Goal: Task Accomplishment & Management: Manage account settings

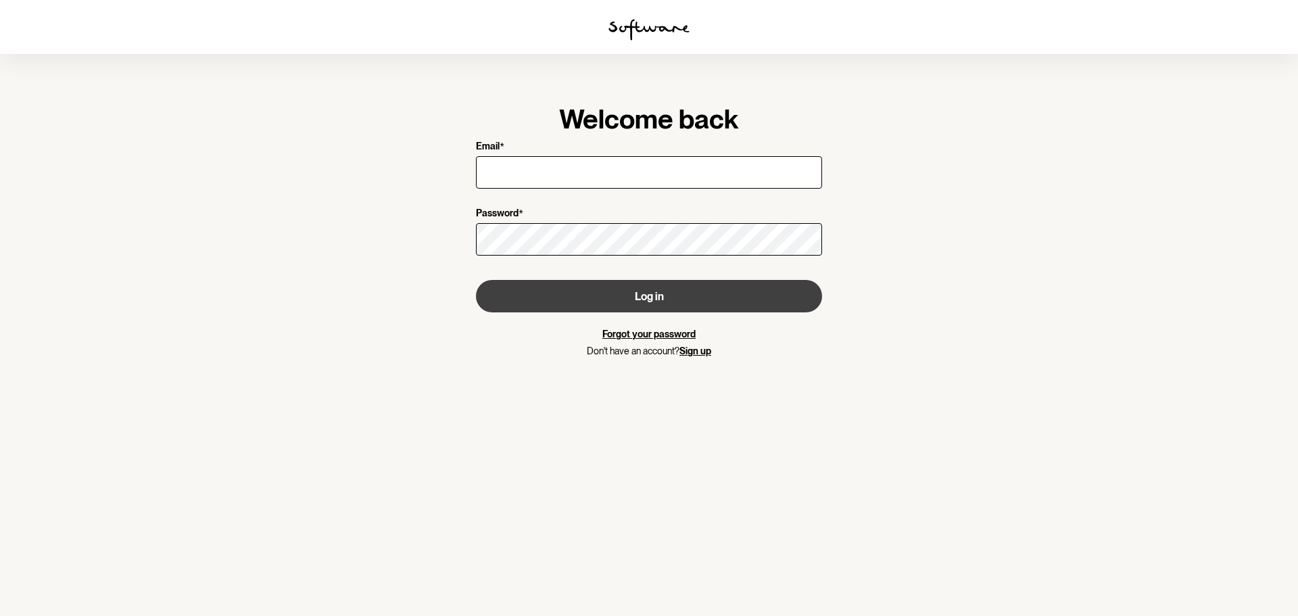
type input "[EMAIL_ADDRESS][DOMAIN_NAME]"
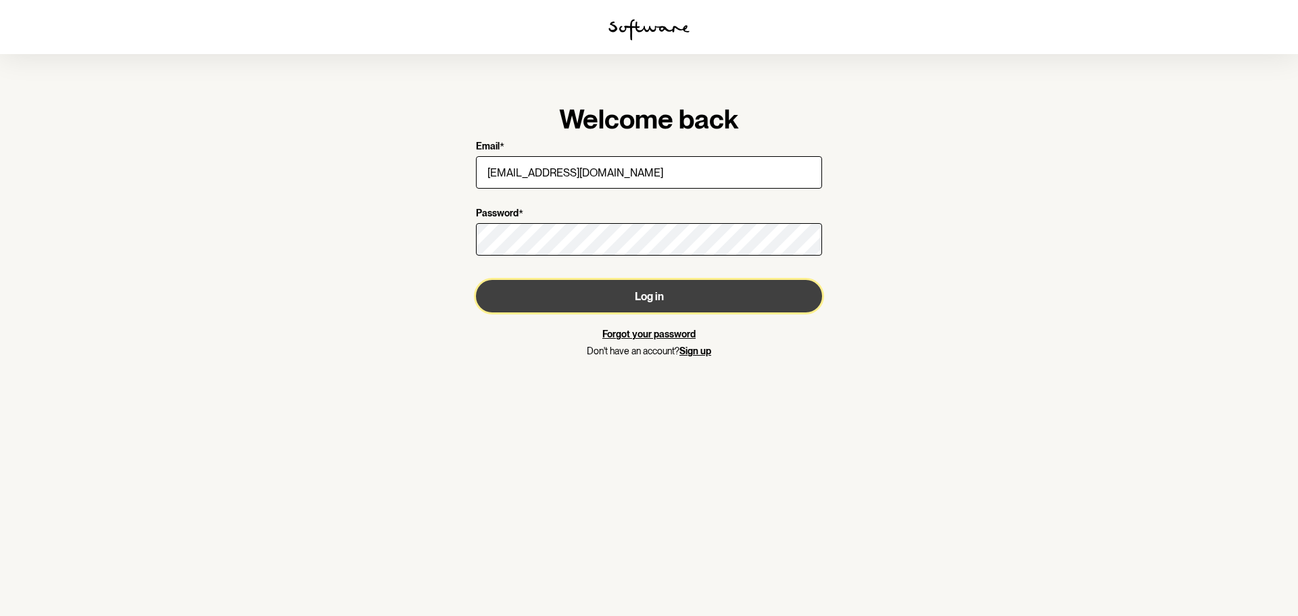
click at [680, 299] on button "Log in" at bounding box center [649, 296] width 346 height 32
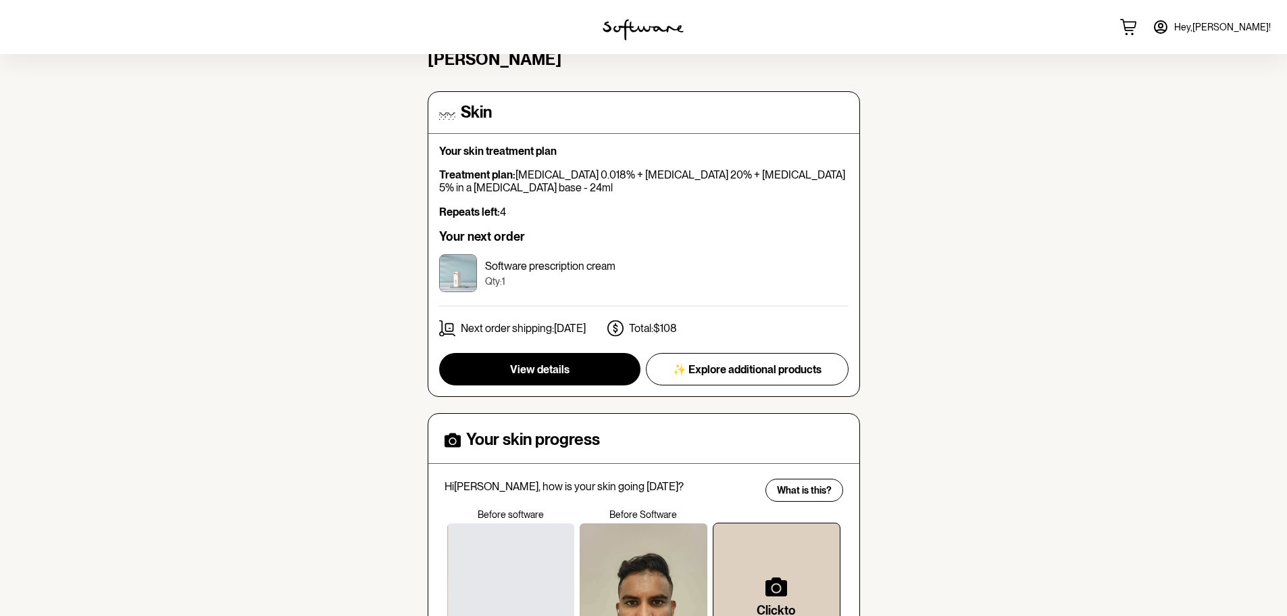
scroll to position [203, 0]
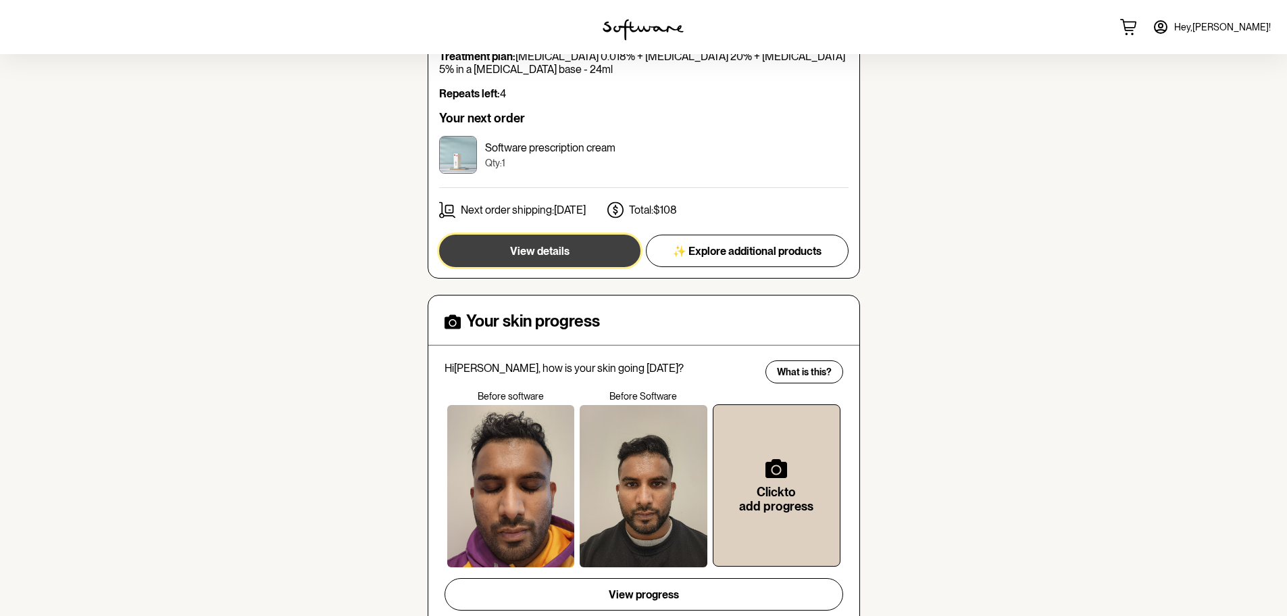
click at [537, 245] on span "View details" at bounding box center [539, 251] width 59 height 13
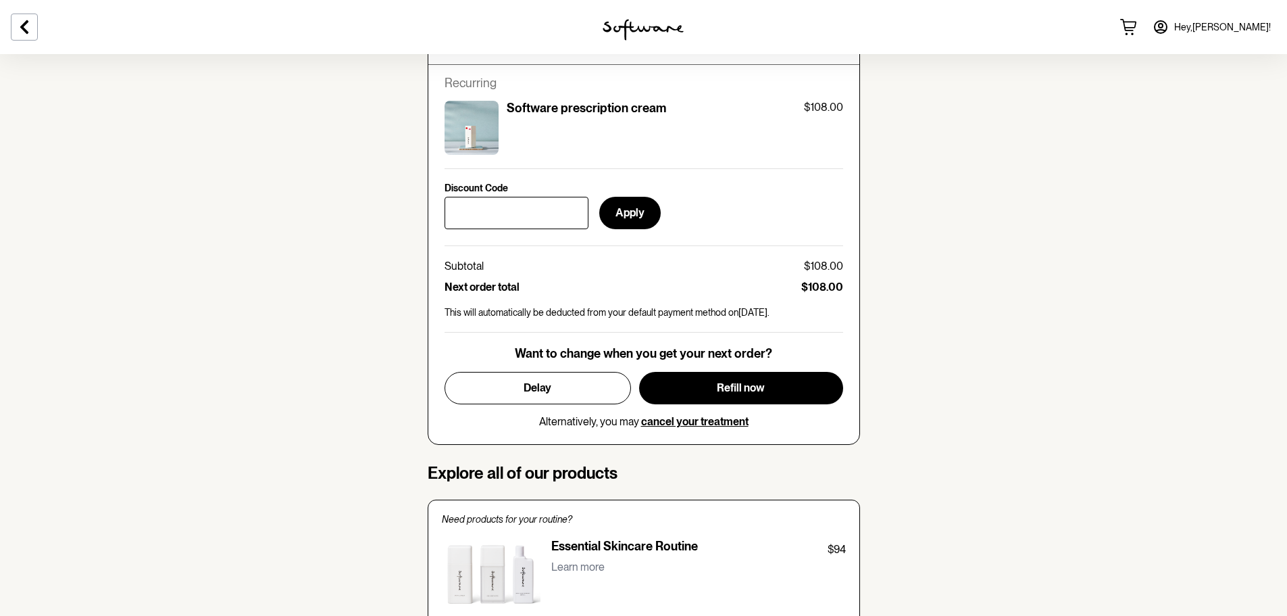
scroll to position [676, 0]
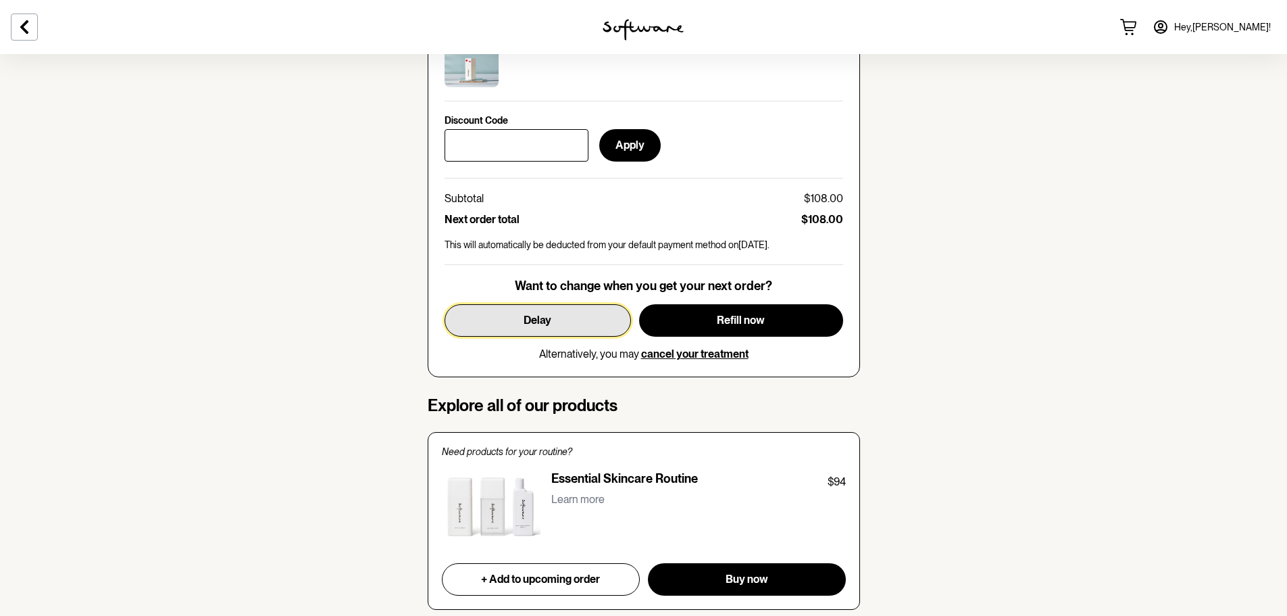
click at [558, 320] on button "Delay" at bounding box center [538, 320] width 187 height 32
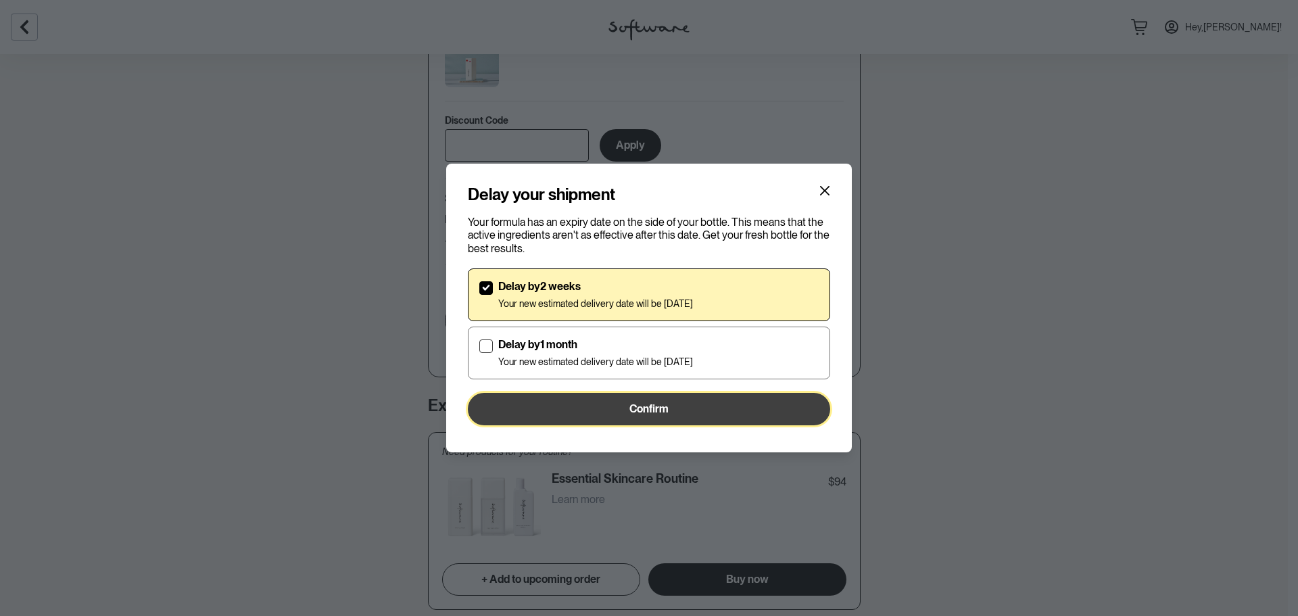
click at [572, 408] on button "Confirm" at bounding box center [649, 409] width 362 height 32
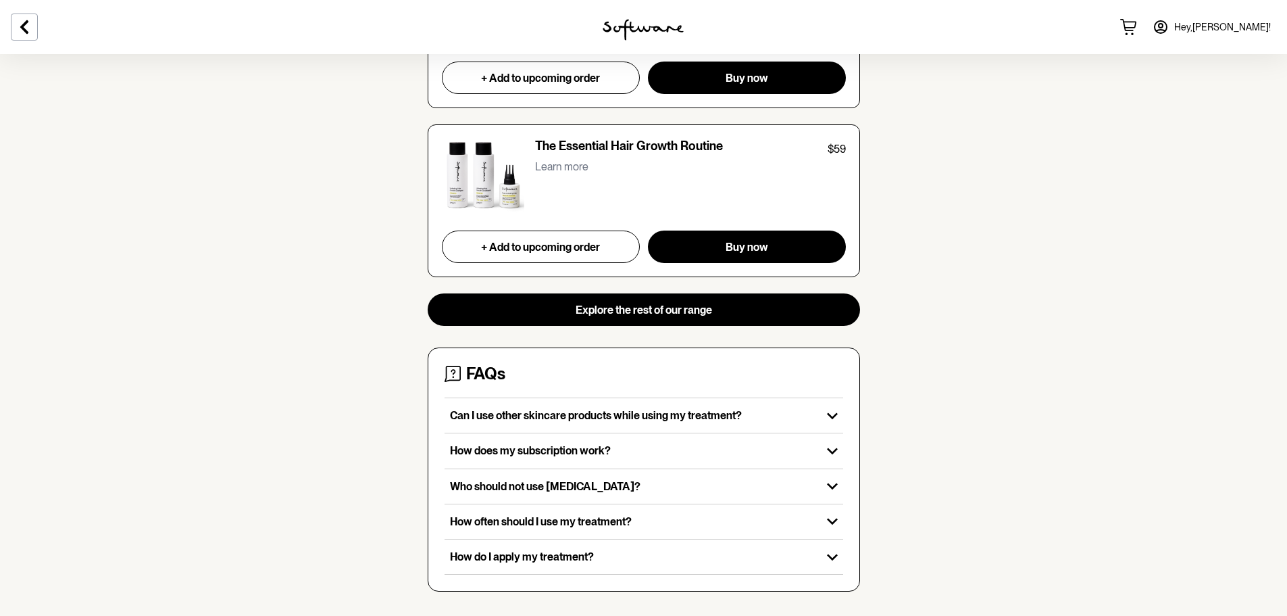
scroll to position [1390, 0]
